Goal: Task Accomplishment & Management: Complete application form

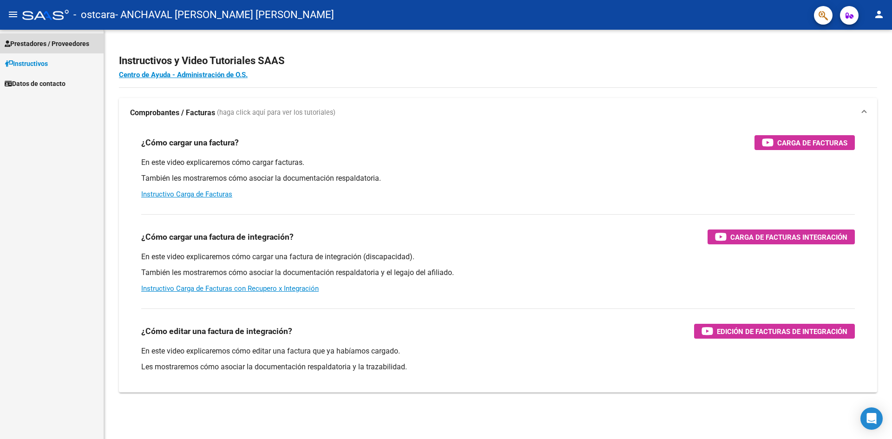
click at [89, 43] on span "Prestadores / Proveedores" at bounding box center [47, 44] width 85 height 10
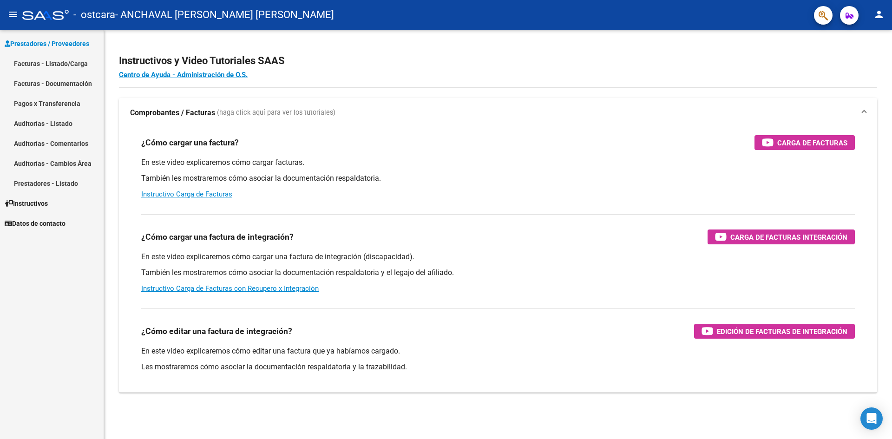
click at [76, 63] on link "Facturas - Listado/Carga" at bounding box center [52, 63] width 104 height 20
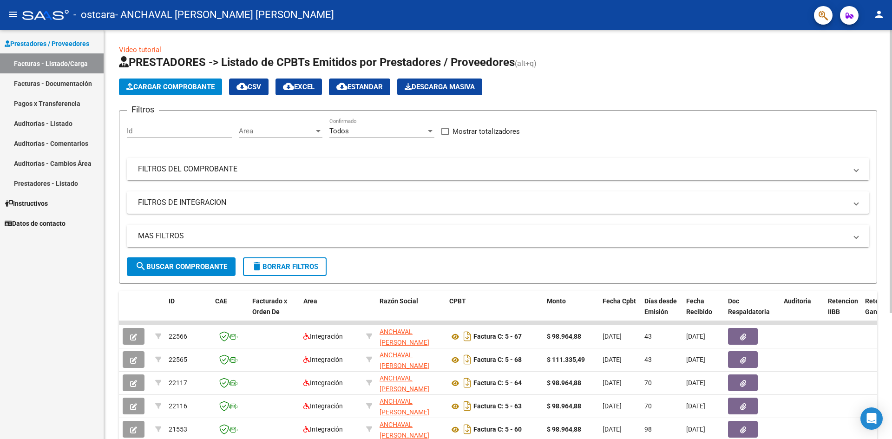
click at [168, 83] on span "Cargar Comprobante" at bounding box center [170, 87] width 88 height 8
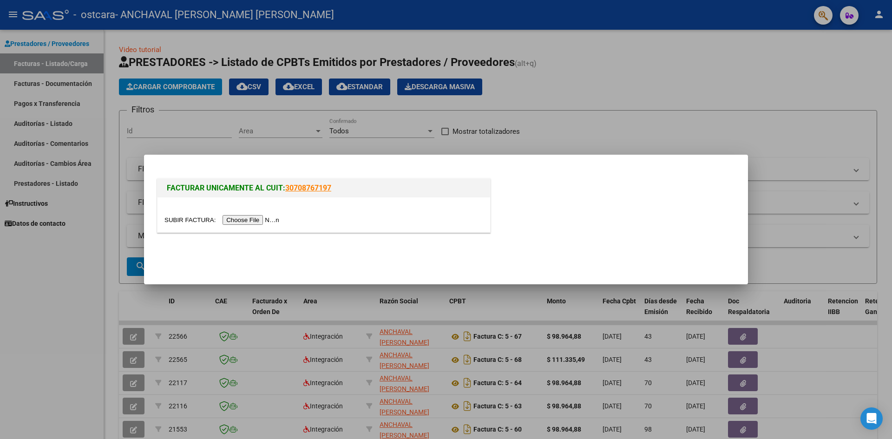
click at [262, 220] on input "file" at bounding box center [223, 220] width 118 height 10
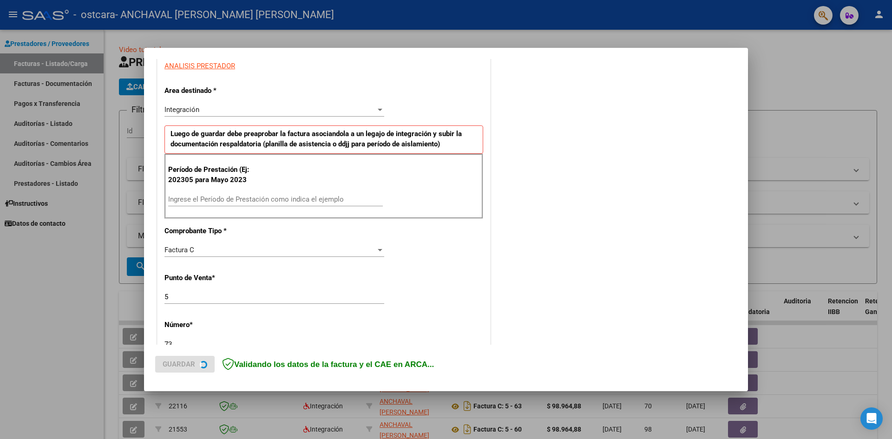
scroll to position [186, 0]
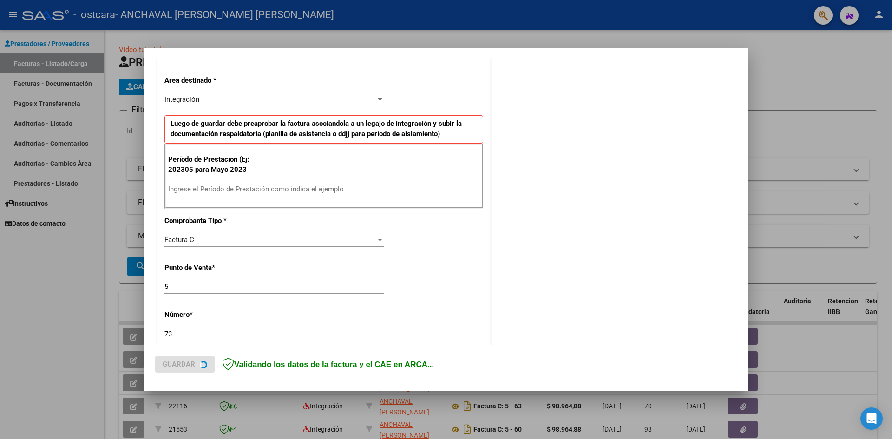
click at [207, 189] on input "Ingrese el Período de Prestación como indica el ejemplo" at bounding box center [275, 189] width 215 height 8
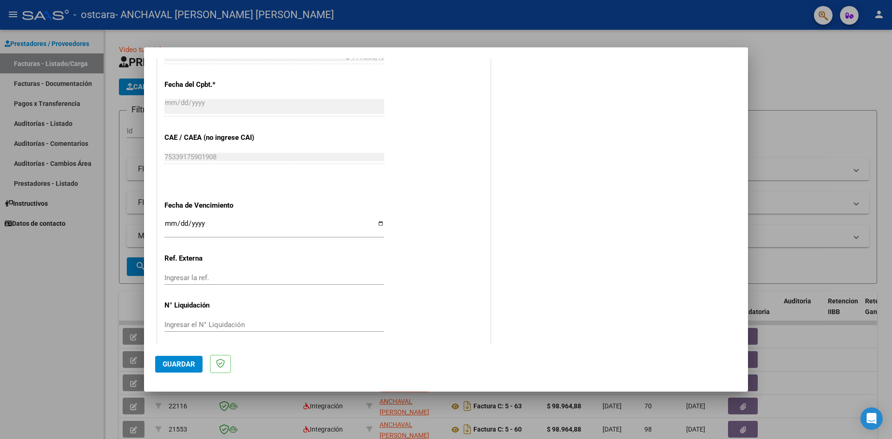
scroll to position [511, 0]
type input "202507"
click at [375, 222] on input "Ingresar la fecha" at bounding box center [274, 225] width 220 height 15
type input "[DATE]"
click at [179, 366] on span "Guardar" at bounding box center [179, 364] width 33 height 8
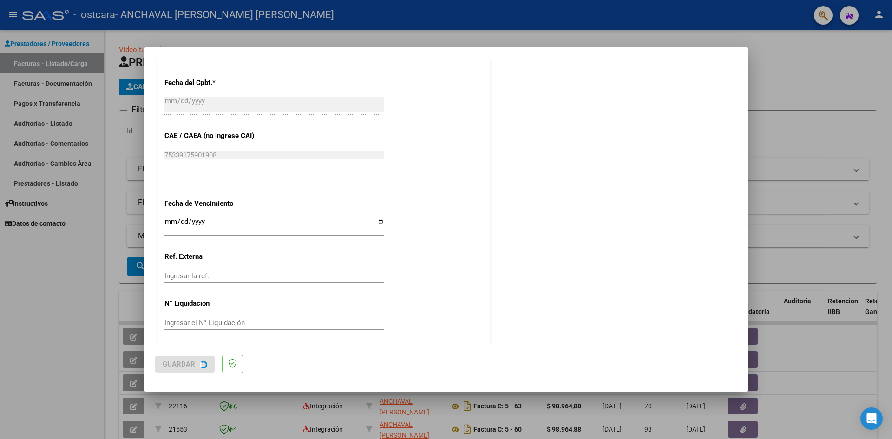
scroll to position [0, 0]
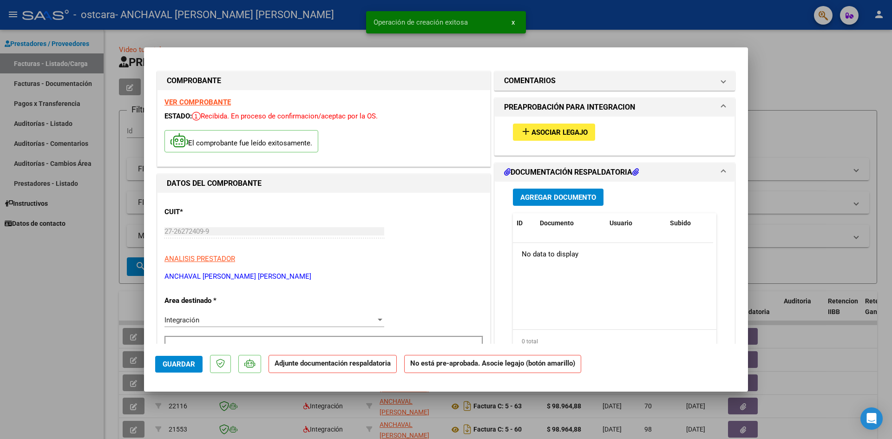
click at [571, 131] on span "Asociar Legajo" at bounding box center [559, 132] width 56 height 8
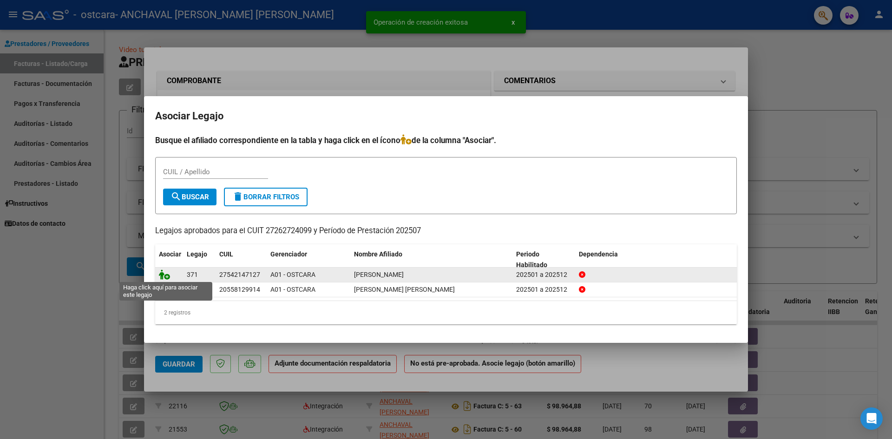
click at [167, 275] on icon at bounding box center [164, 274] width 11 height 10
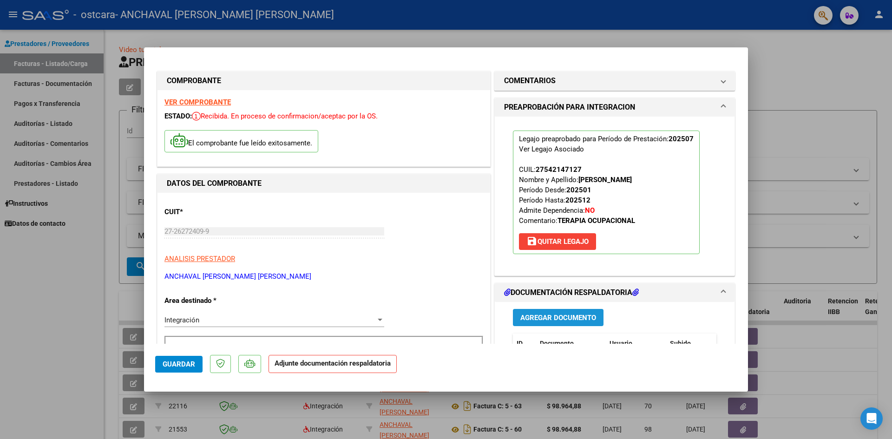
click at [550, 322] on span "Agregar Documento" at bounding box center [558, 318] width 76 height 8
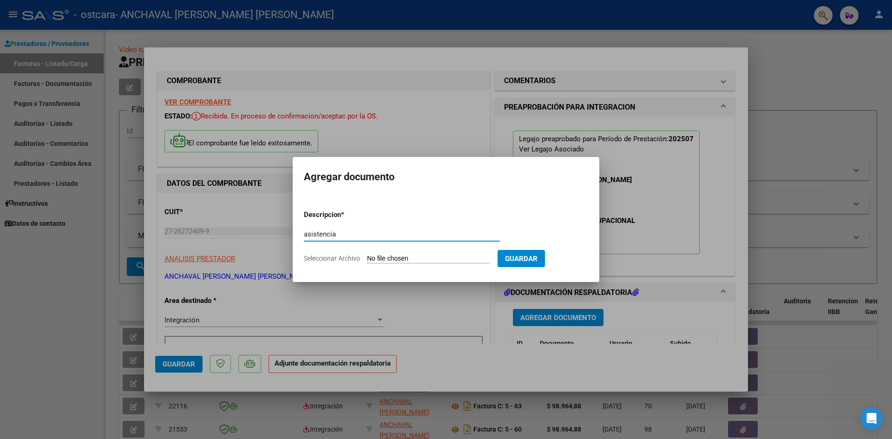
type input "asistencia"
click at [393, 260] on input "Seleccionar Archivo" at bounding box center [428, 259] width 123 height 9
type input "C:\fakepath\Asistencia [PERSON_NAME] TO.pdf"
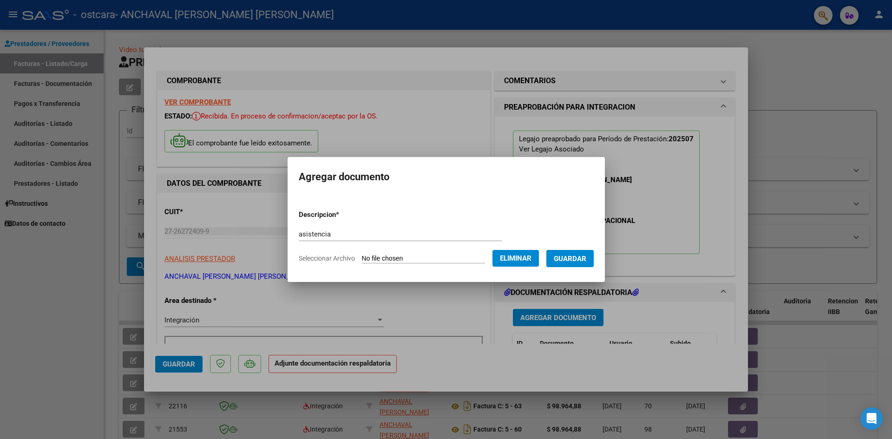
click at [575, 257] on span "Guardar" at bounding box center [570, 259] width 33 height 8
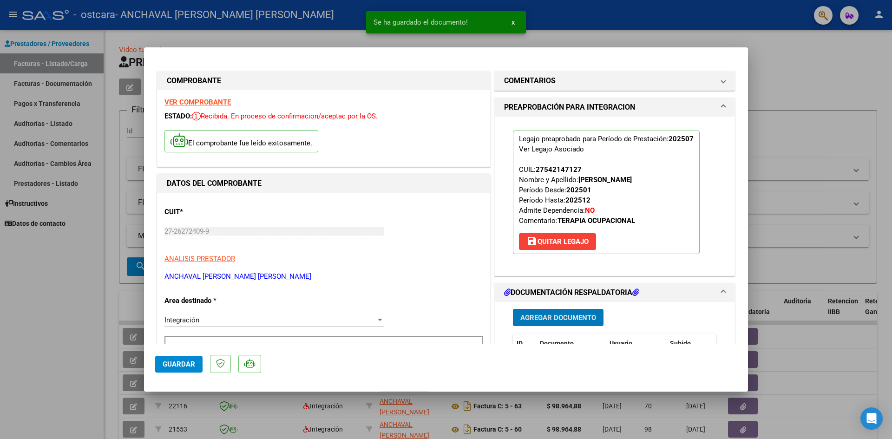
click at [192, 365] on span "Guardar" at bounding box center [179, 364] width 33 height 8
click at [89, 252] on div at bounding box center [446, 219] width 892 height 439
type input "$ 0,00"
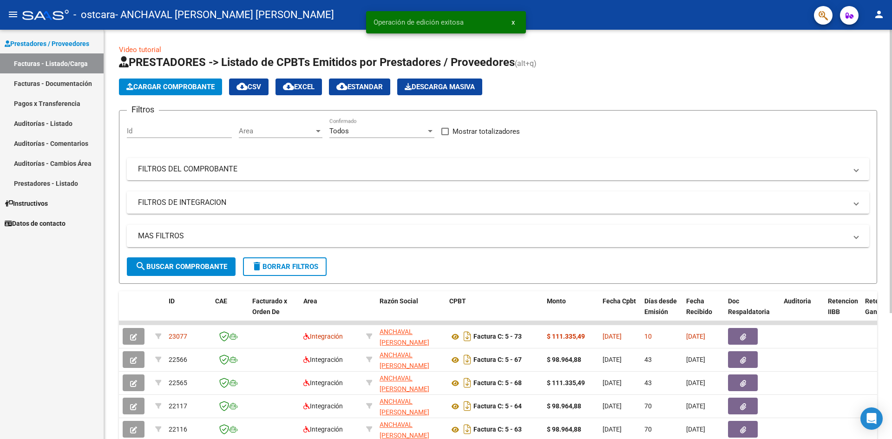
click at [163, 88] on span "Cargar Comprobante" at bounding box center [170, 87] width 88 height 8
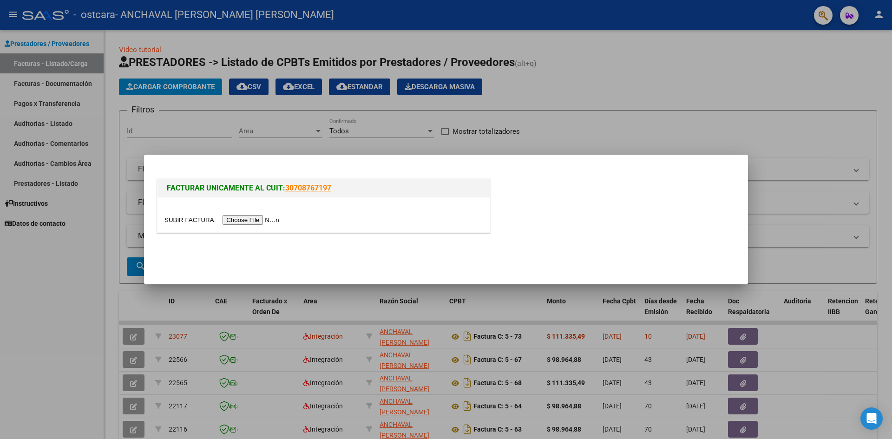
click at [241, 219] on input "file" at bounding box center [223, 220] width 118 height 10
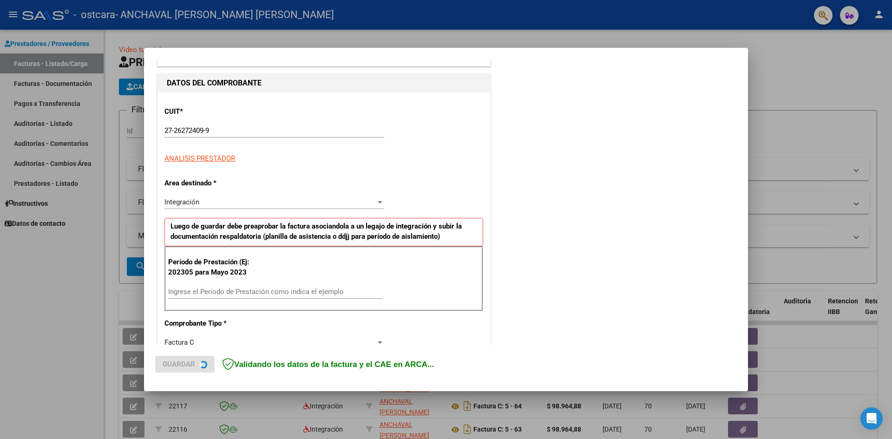
scroll to position [93, 0]
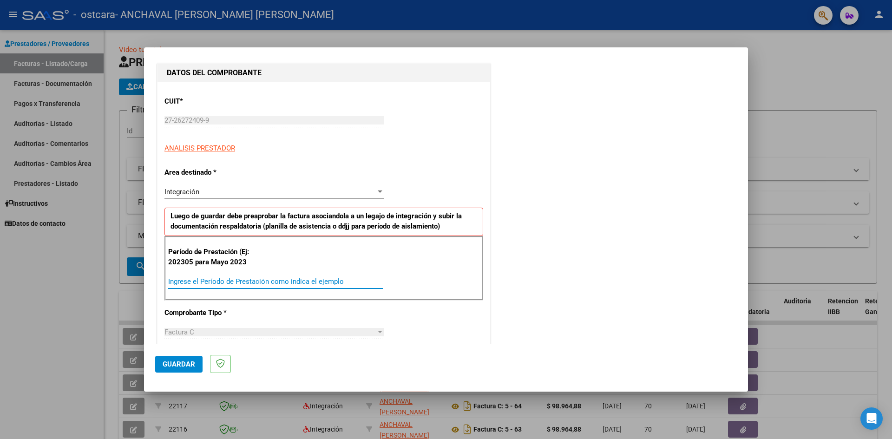
click at [217, 282] on input "Ingrese el Período de Prestación como indica el ejemplo" at bounding box center [275, 281] width 215 height 8
type input "202507"
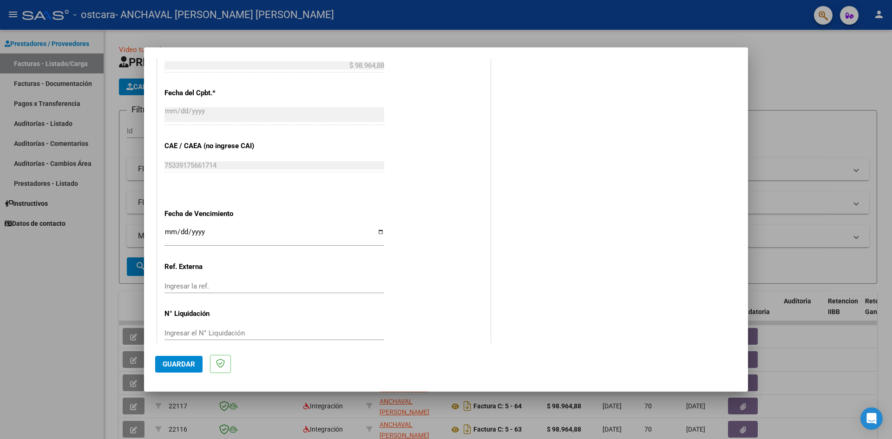
scroll to position [515, 0]
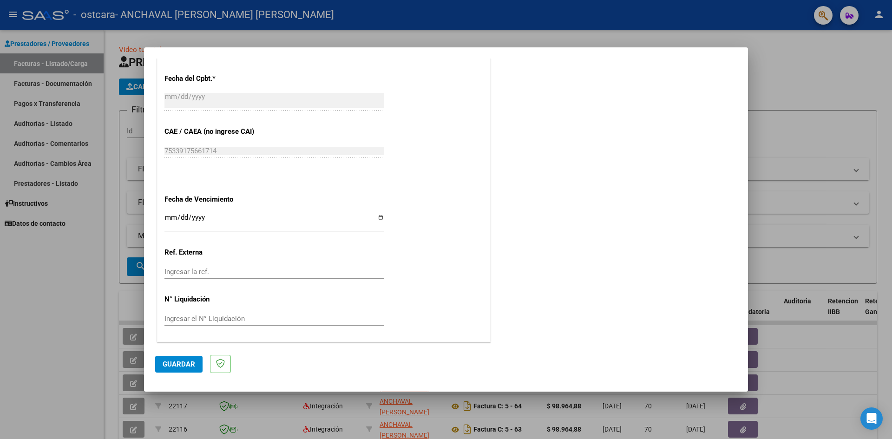
click at [378, 217] on input "Ingresar la fecha" at bounding box center [274, 221] width 220 height 15
type input "[DATE]"
click at [183, 360] on span "Guardar" at bounding box center [179, 364] width 33 height 8
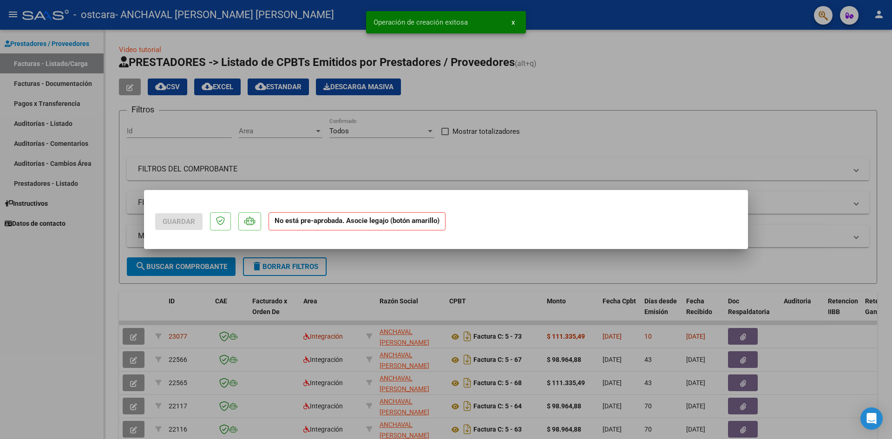
scroll to position [0, 0]
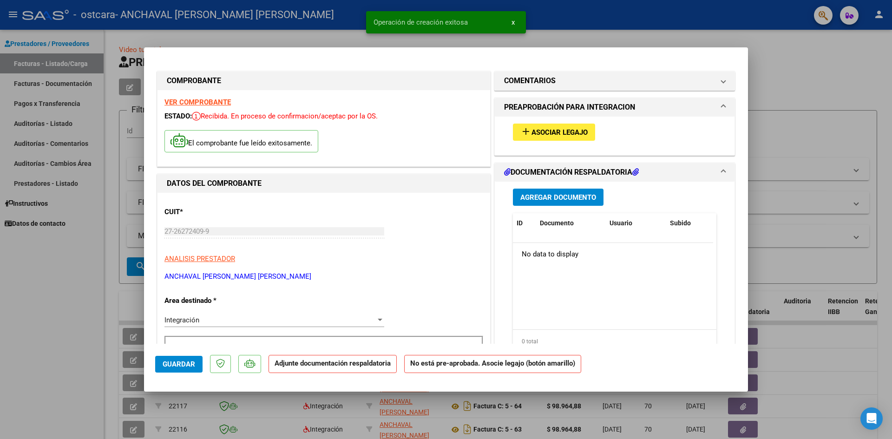
click at [572, 136] on span "Asociar Legajo" at bounding box center [559, 132] width 56 height 8
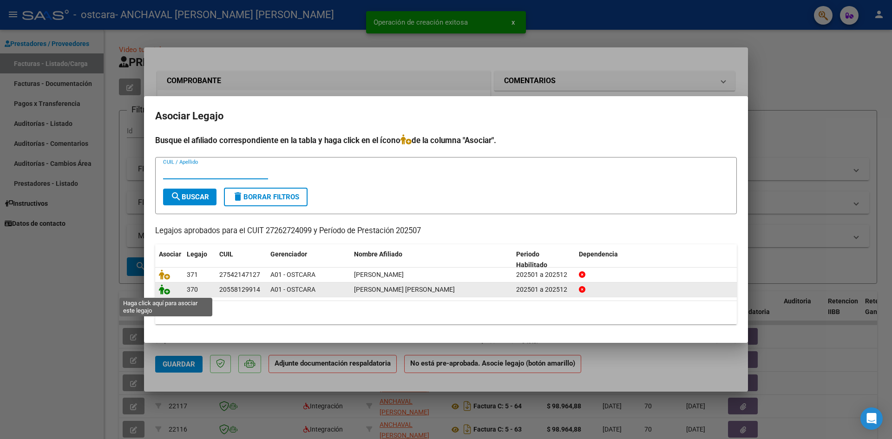
click at [164, 290] on icon at bounding box center [164, 289] width 11 height 10
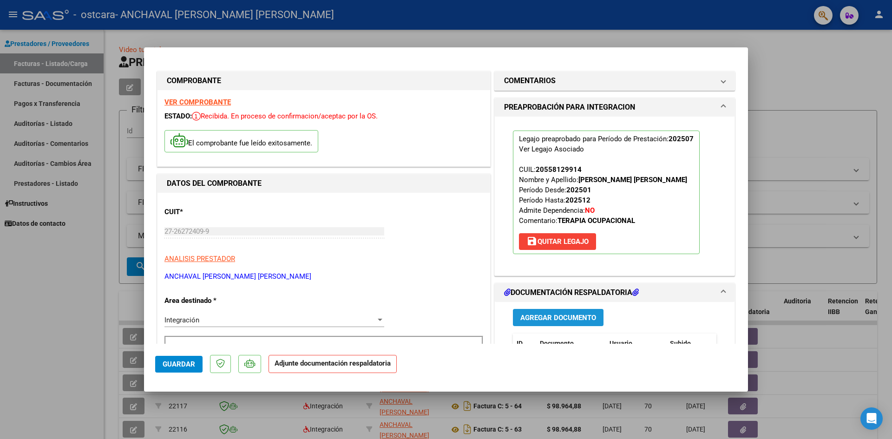
click at [540, 319] on span "Agregar Documento" at bounding box center [558, 318] width 76 height 8
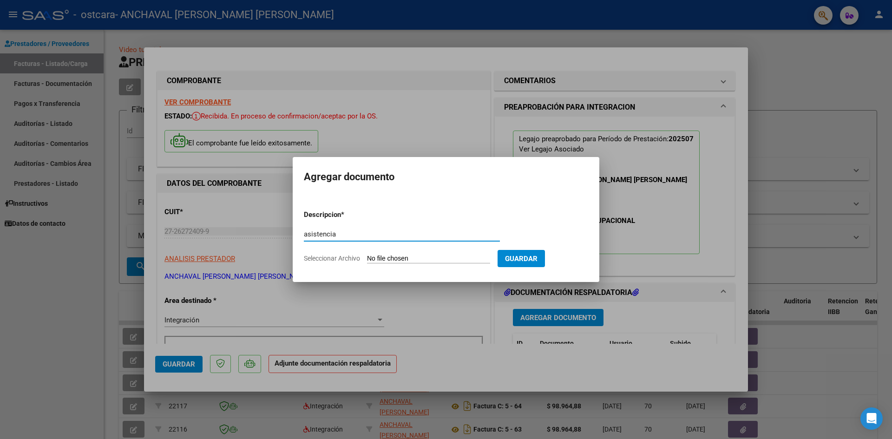
type input "asistencia"
click at [419, 258] on input "Seleccionar Archivo" at bounding box center [428, 259] width 123 height 9
type input "C:\fakepath\Asistencia [PERSON_NAME] TO.pdf"
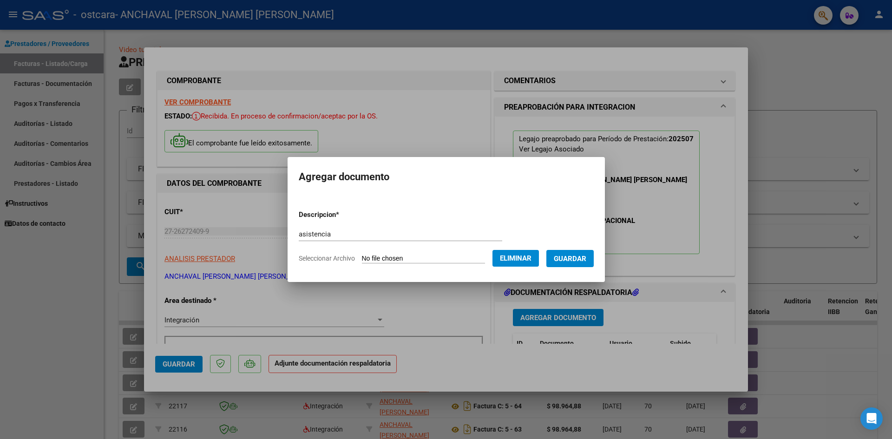
click at [580, 257] on span "Guardar" at bounding box center [570, 259] width 33 height 8
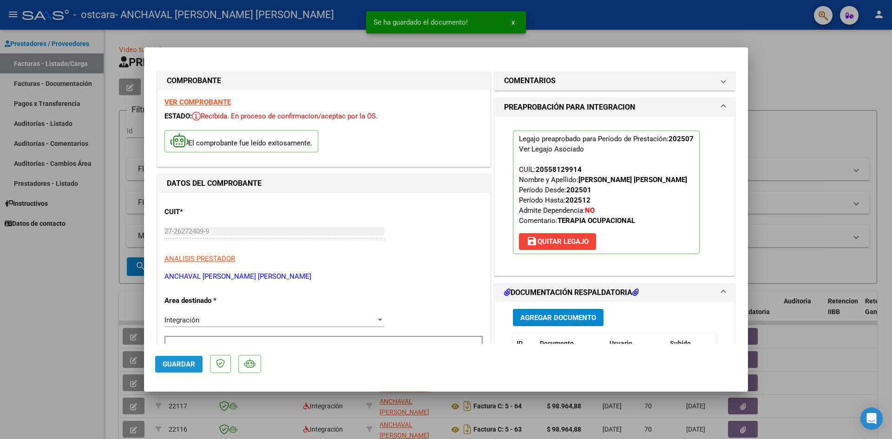
click at [175, 362] on span "Guardar" at bounding box center [179, 364] width 33 height 8
click at [32, 325] on div at bounding box center [446, 219] width 892 height 439
type input "$ 0,00"
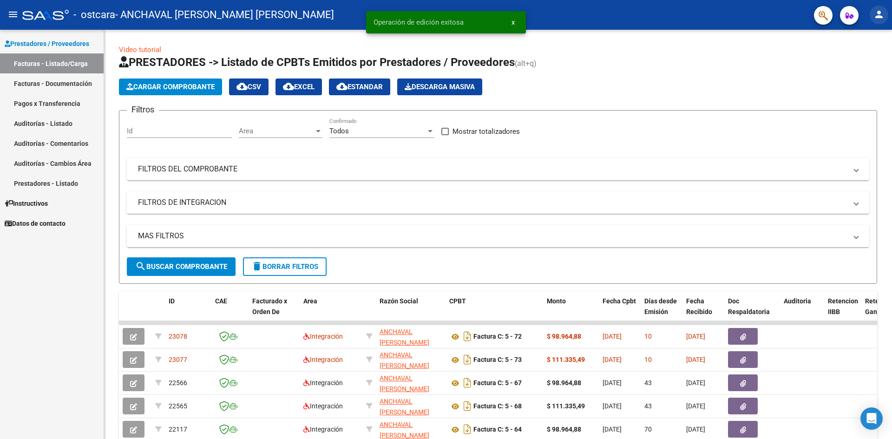
click at [877, 17] on mat-icon "person" at bounding box center [878, 14] width 11 height 11
click at [843, 59] on mat-icon "exit_to_app" at bounding box center [844, 60] width 11 height 11
